Goal: Information Seeking & Learning: Learn about a topic

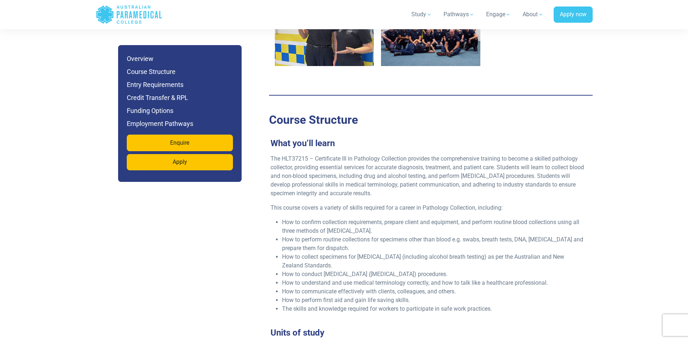
scroll to position [1120, 0]
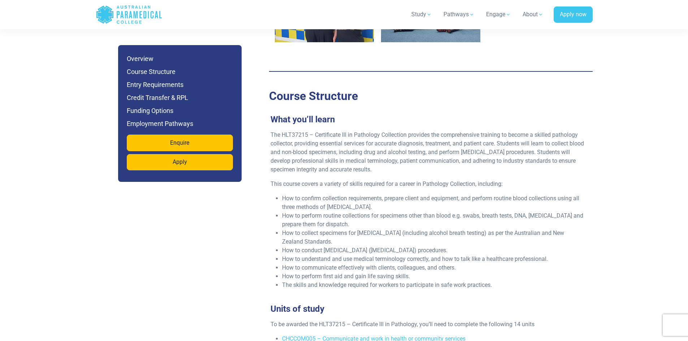
click at [313, 139] on p "The HLT37215 – Certificate III in Pathology Collection provides the comprehensi…" at bounding box center [428, 152] width 315 height 43
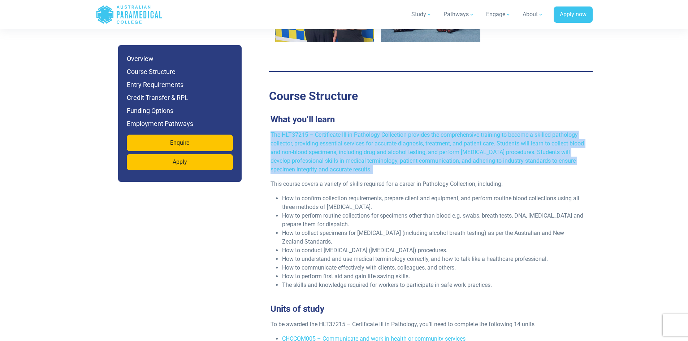
click at [313, 139] on p "The HLT37215 – Certificate III in Pathology Collection provides the comprehensi…" at bounding box center [428, 152] width 315 height 43
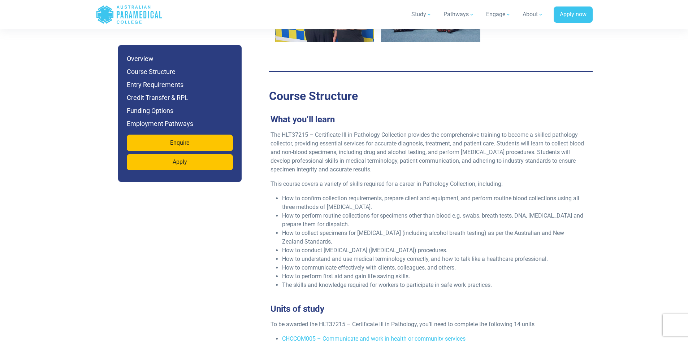
click at [325, 194] on li "How to confirm collection requirements, prepare client and equipment, and perfo…" at bounding box center [433, 202] width 303 height 17
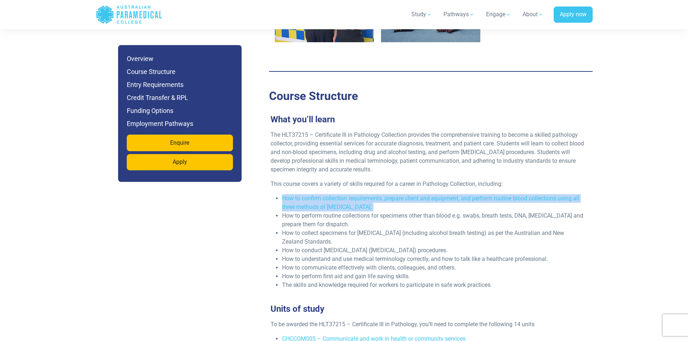
click at [325, 194] on li "How to confirm collection requirements, prepare client and equipment, and perfo…" at bounding box center [433, 202] width 303 height 17
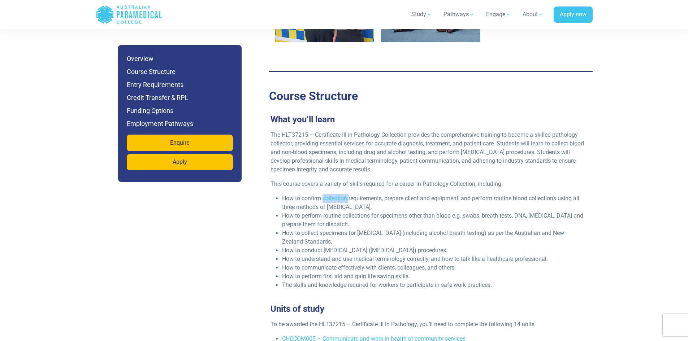
click at [325, 194] on li "How to confirm collection requirements, prepare client and equipment, and perfo…" at bounding box center [433, 202] width 303 height 17
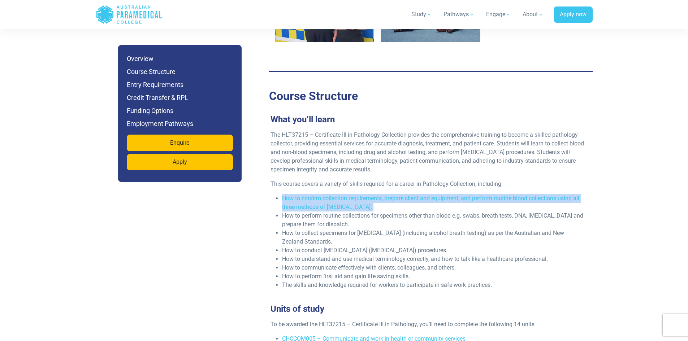
click at [325, 194] on li "How to confirm collection requirements, prepare client and equipment, and perfo…" at bounding box center [433, 202] width 303 height 17
click at [324, 194] on li "How to confirm collection requirements, prepare client and equipment, and perfo…" at bounding box center [433, 202] width 303 height 17
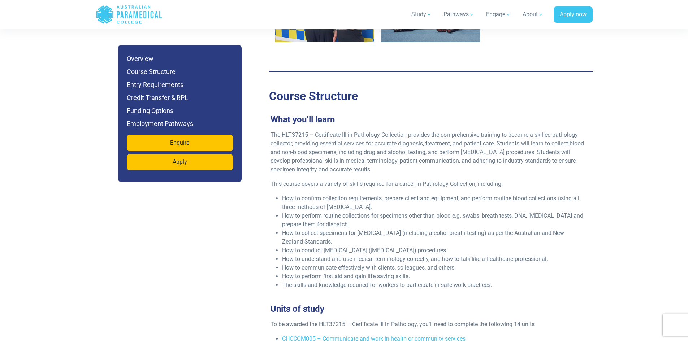
click at [322, 212] on li "How to perform routine collections for specimens other than blood e.g. swabs, b…" at bounding box center [433, 220] width 303 height 17
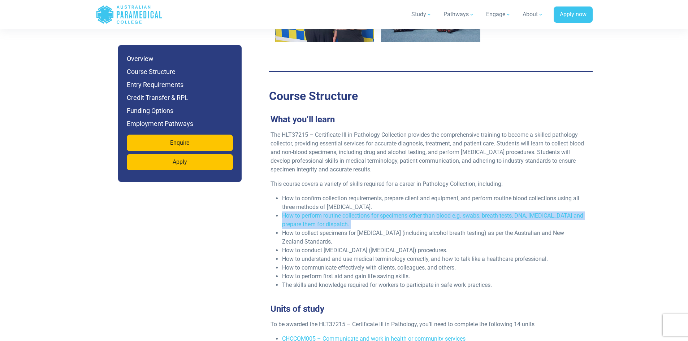
click at [322, 212] on li "How to perform routine collections for specimens other than blood e.g. swabs, b…" at bounding box center [433, 220] width 303 height 17
click at [316, 212] on li "How to perform routine collections for specimens other than blood e.g. swabs, b…" at bounding box center [433, 220] width 303 height 17
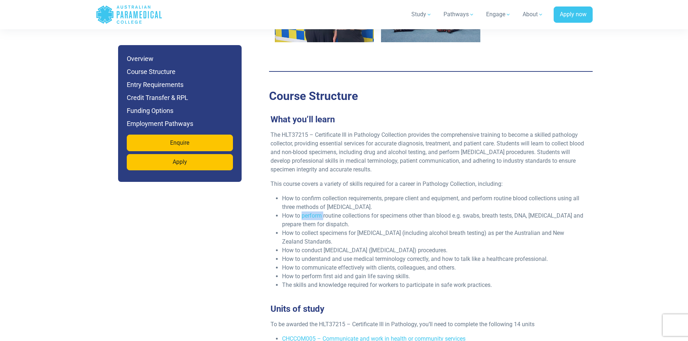
click at [316, 212] on li "How to perform routine collections for specimens other than blood e.g. swabs, b…" at bounding box center [433, 220] width 303 height 17
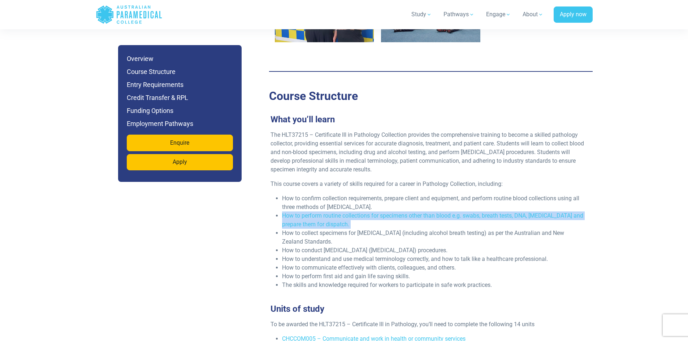
click at [316, 212] on li "How to perform routine collections for specimens other than blood e.g. swabs, b…" at bounding box center [433, 220] width 303 height 17
click at [312, 212] on li "How to perform routine collections for specimens other than blood e.g. swabs, b…" at bounding box center [433, 220] width 303 height 17
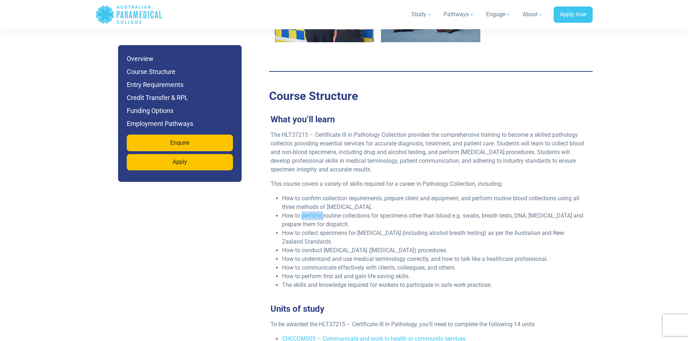
click at [312, 212] on li "How to perform routine collections for specimens other than blood e.g. swabs, b…" at bounding box center [433, 220] width 303 height 17
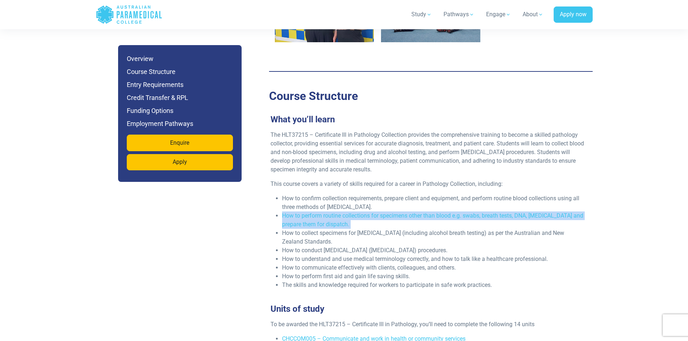
click at [312, 212] on li "How to perform routine collections for specimens other than blood e.g. swabs, b…" at bounding box center [433, 220] width 303 height 17
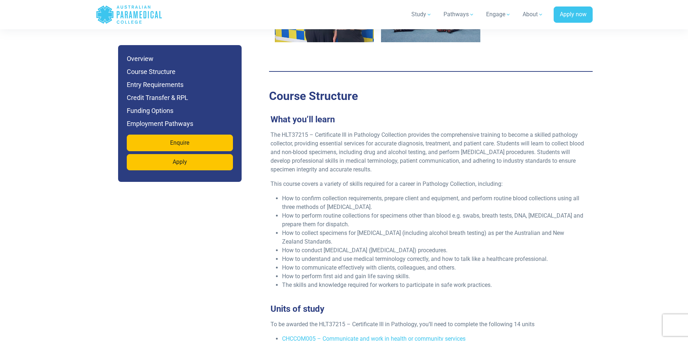
click at [303, 202] on li "How to confirm collection requirements, prepare client and equipment, and perfo…" at bounding box center [433, 202] width 303 height 17
click at [311, 229] on li "How to collect specimens for [MEDICAL_DATA] (including alcohol breath testing) …" at bounding box center [433, 237] width 303 height 17
click at [311, 230] on li "How to collect specimens for [MEDICAL_DATA] (including alcohol breath testing) …" at bounding box center [433, 237] width 303 height 17
click at [306, 246] on li "How to conduct [MEDICAL_DATA] ([MEDICAL_DATA]) procedures." at bounding box center [433, 250] width 303 height 9
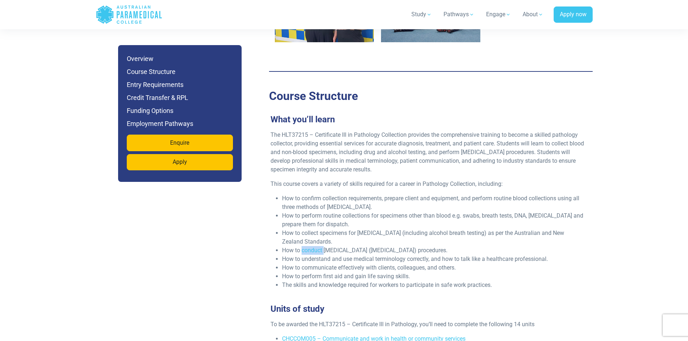
click at [306, 246] on li "How to conduct [MEDICAL_DATA] ([MEDICAL_DATA]) procedures." at bounding box center [433, 250] width 303 height 9
click at [305, 255] on li "How to understand and use medical terminology correctly, and how to talk like a…" at bounding box center [433, 259] width 303 height 9
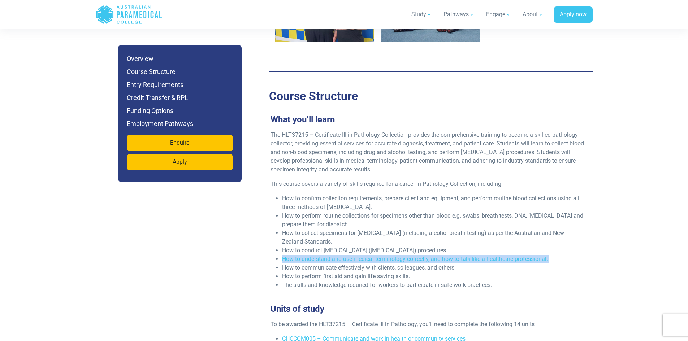
click at [305, 255] on li "How to understand and use medical terminology correctly, and how to talk like a…" at bounding box center [433, 259] width 303 height 9
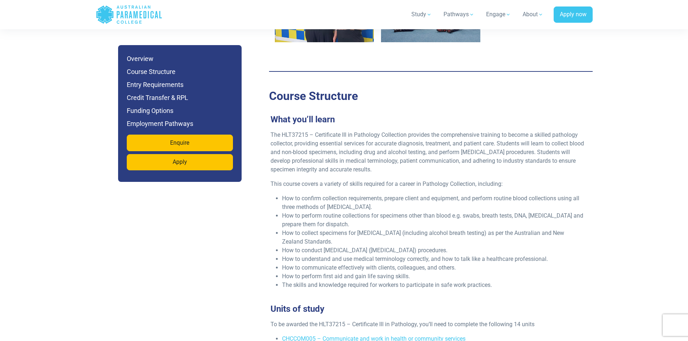
click at [304, 264] on li "How to communicate effectively with clients, colleagues, and others." at bounding box center [433, 268] width 303 height 9
click at [310, 272] on li "How to perform first aid and gain life saving skills." at bounding box center [433, 276] width 303 height 9
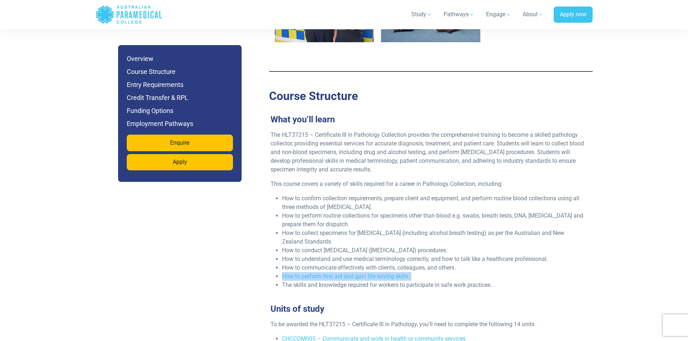
click at [310, 272] on li "How to perform first aid and gain life saving skills." at bounding box center [433, 276] width 303 height 9
click at [310, 281] on li "The skills and knowledge required for workers to participate in safe work pract…" at bounding box center [433, 285] width 303 height 9
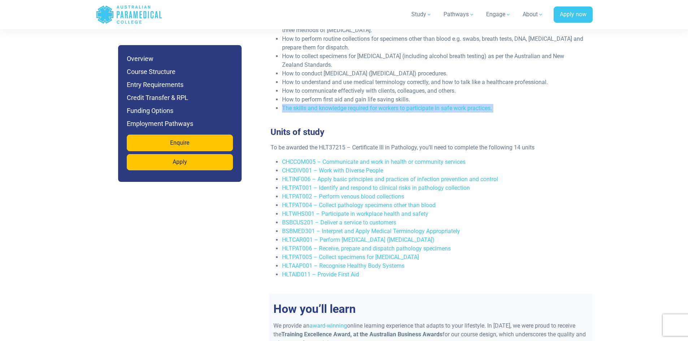
scroll to position [1481, 0]
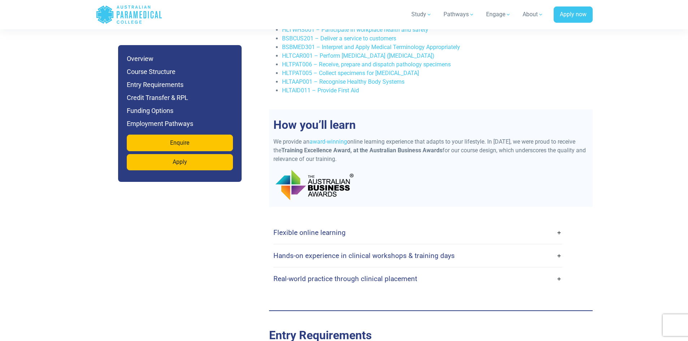
click at [413, 224] on link "Flexible online learning" at bounding box center [417, 232] width 289 height 17
click at [379, 234] on div "Flexible online learning" at bounding box center [417, 232] width 289 height 23
click at [374, 227] on link "Flexible online learning" at bounding box center [417, 232] width 289 height 17
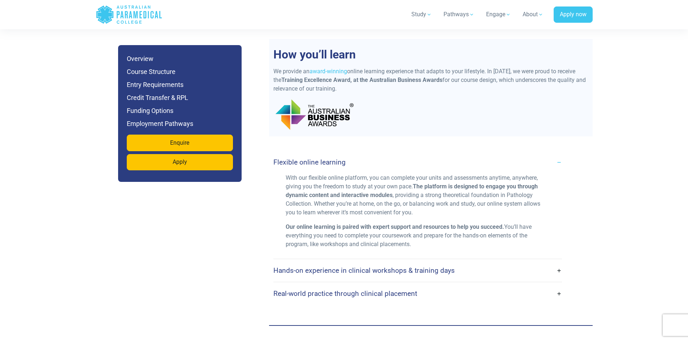
scroll to position [1553, 0]
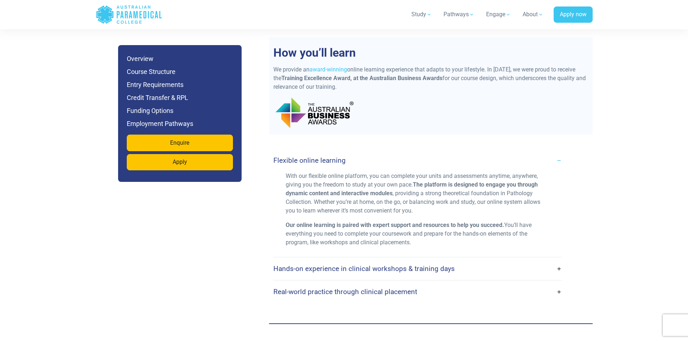
click at [373, 265] on h4 "Hands-on experience in clinical workshops & training days" at bounding box center [363, 269] width 181 height 8
click at [546, 260] on link "Hands-on experience in clinical workshops & training days" at bounding box center [417, 268] width 289 height 17
click at [559, 261] on link "Hands-on experience in clinical workshops & training days" at bounding box center [417, 268] width 289 height 17
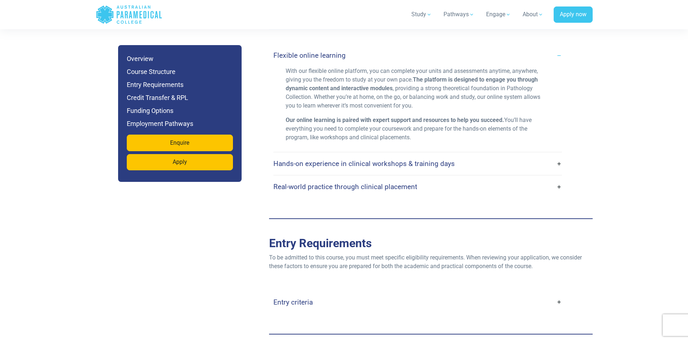
scroll to position [1661, 0]
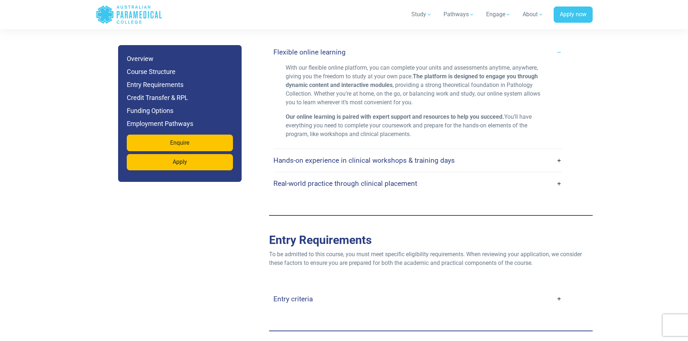
click at [373, 156] on h4 "Hands-on experience in clinical workshops & training days" at bounding box center [363, 160] width 181 height 8
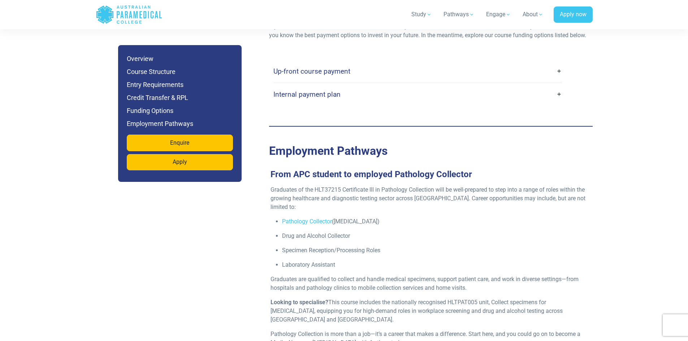
scroll to position [2167, 0]
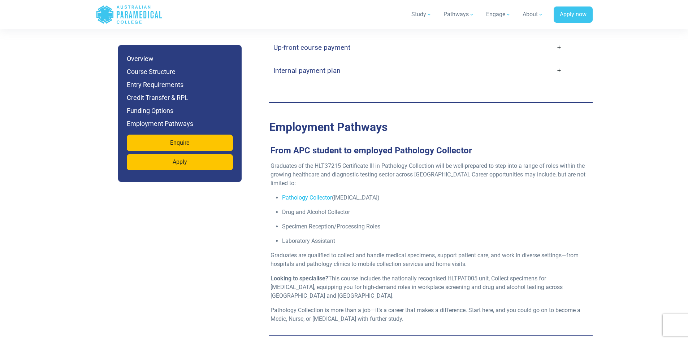
click at [316, 194] on link "Pathology Collector" at bounding box center [307, 197] width 50 height 7
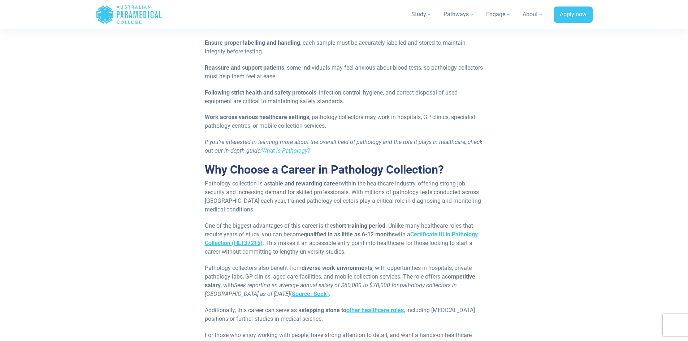
scroll to position [325, 0]
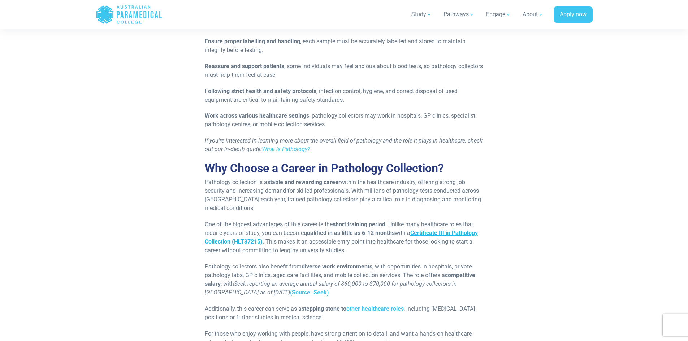
click at [444, 234] on strong "Certificate III in Pathology Collection (HLT37215)" at bounding box center [341, 238] width 273 height 16
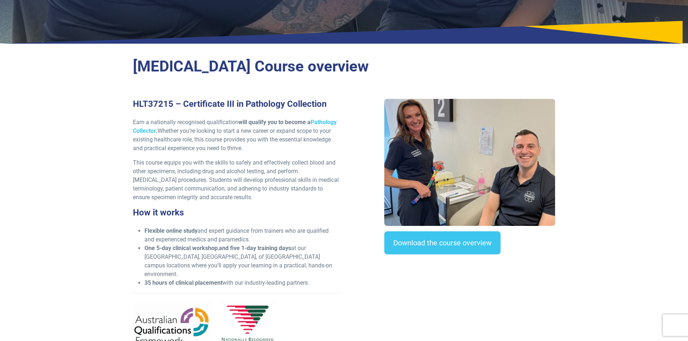
scroll to position [144, 0]
